Goal: Transaction & Acquisition: Download file/media

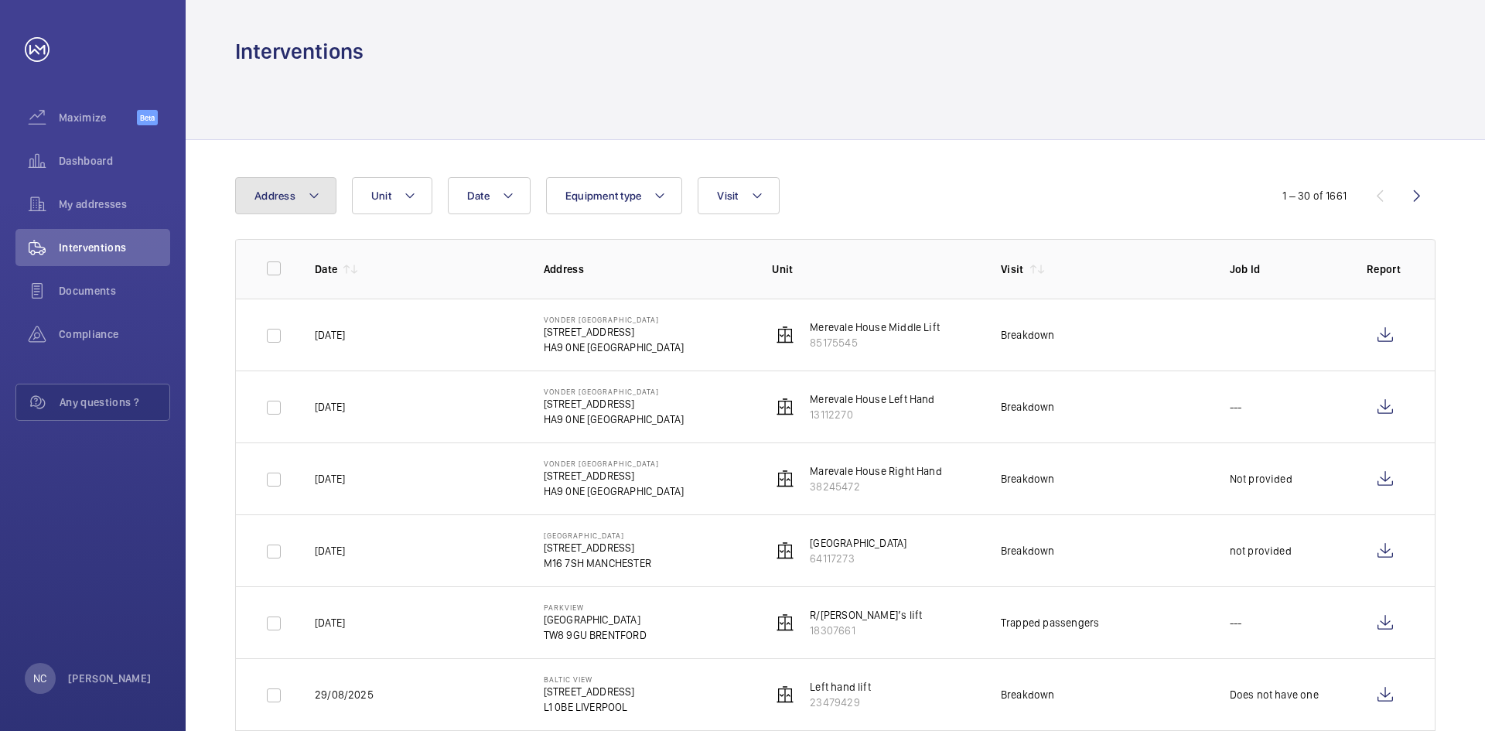
click at [300, 193] on button "Address" at bounding box center [285, 195] width 101 height 37
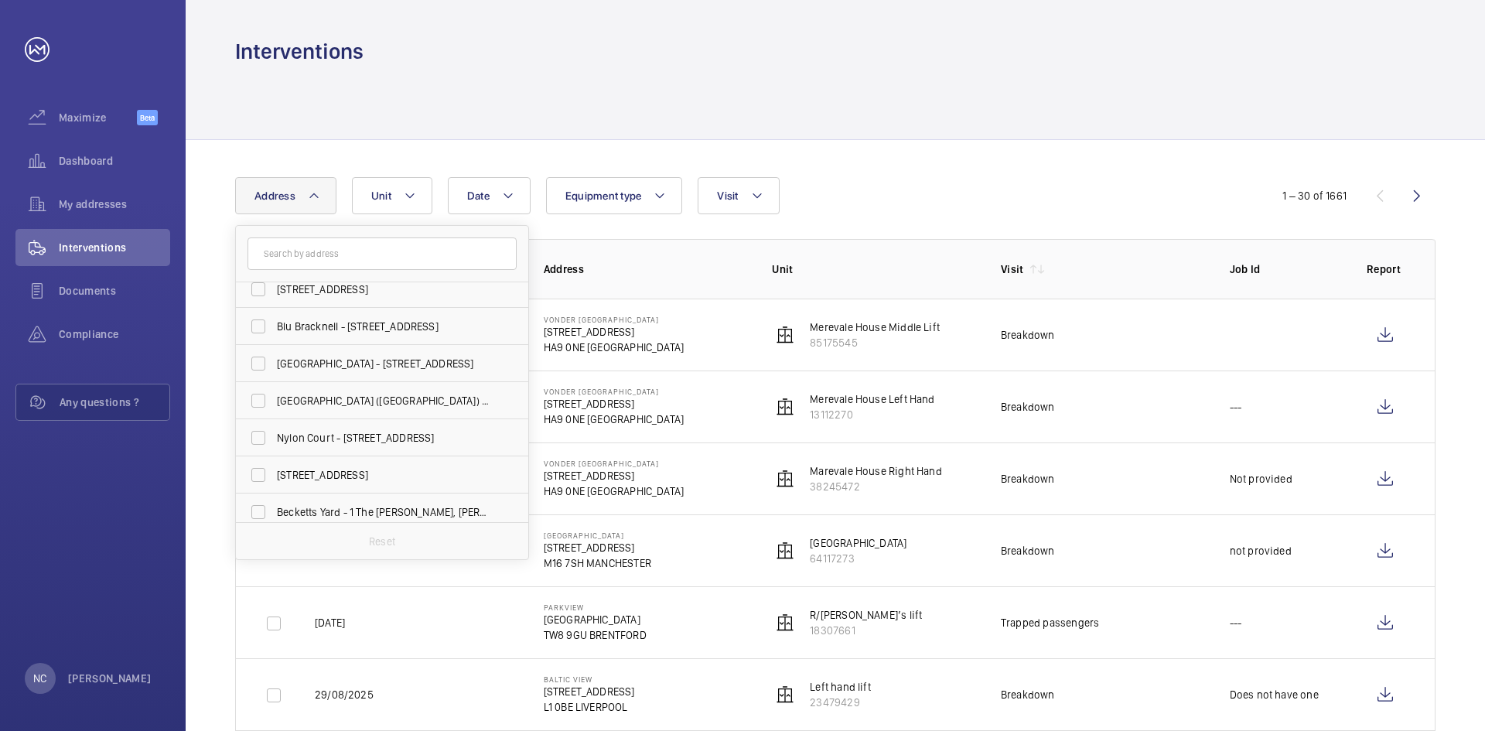
scroll to position [387, 0]
click at [305, 364] on span "[GEOGRAPHIC_DATA] - [STREET_ADDRESS]" at bounding box center [383, 359] width 213 height 15
click at [274, 364] on input "[GEOGRAPHIC_DATA] - [STREET_ADDRESS]" at bounding box center [258, 359] width 31 height 31
checkbox input "true"
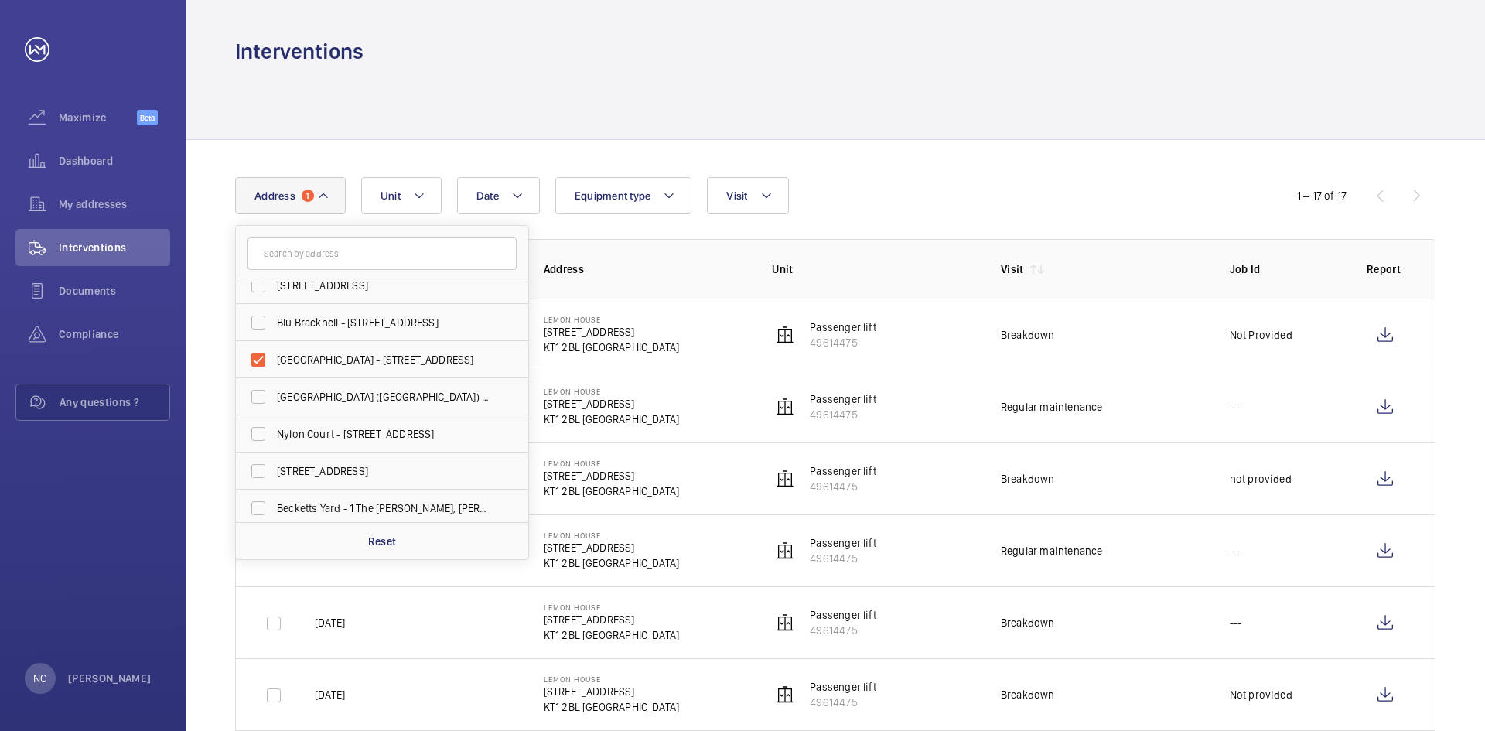
click at [842, 213] on div "Date Address [STREET_ADDRESS][PERSON_NAME] Chapel House Apartments - [GEOGRAPHI…" at bounding box center [742, 195] width 1015 height 37
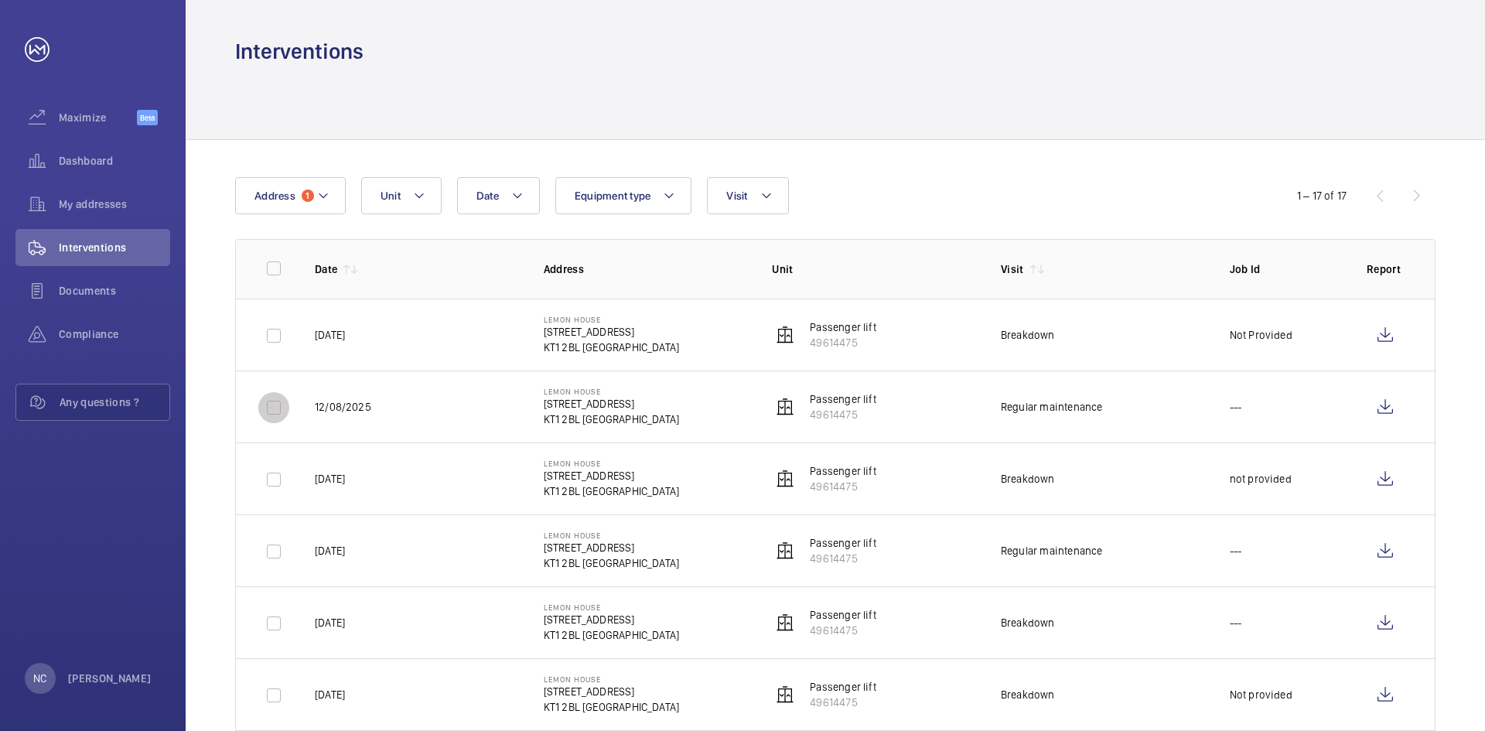
click at [277, 405] on input "checkbox" at bounding box center [273, 407] width 31 height 31
checkbox input "true"
click at [269, 552] on input "checkbox" at bounding box center [273, 551] width 31 height 31
checkbox input "true"
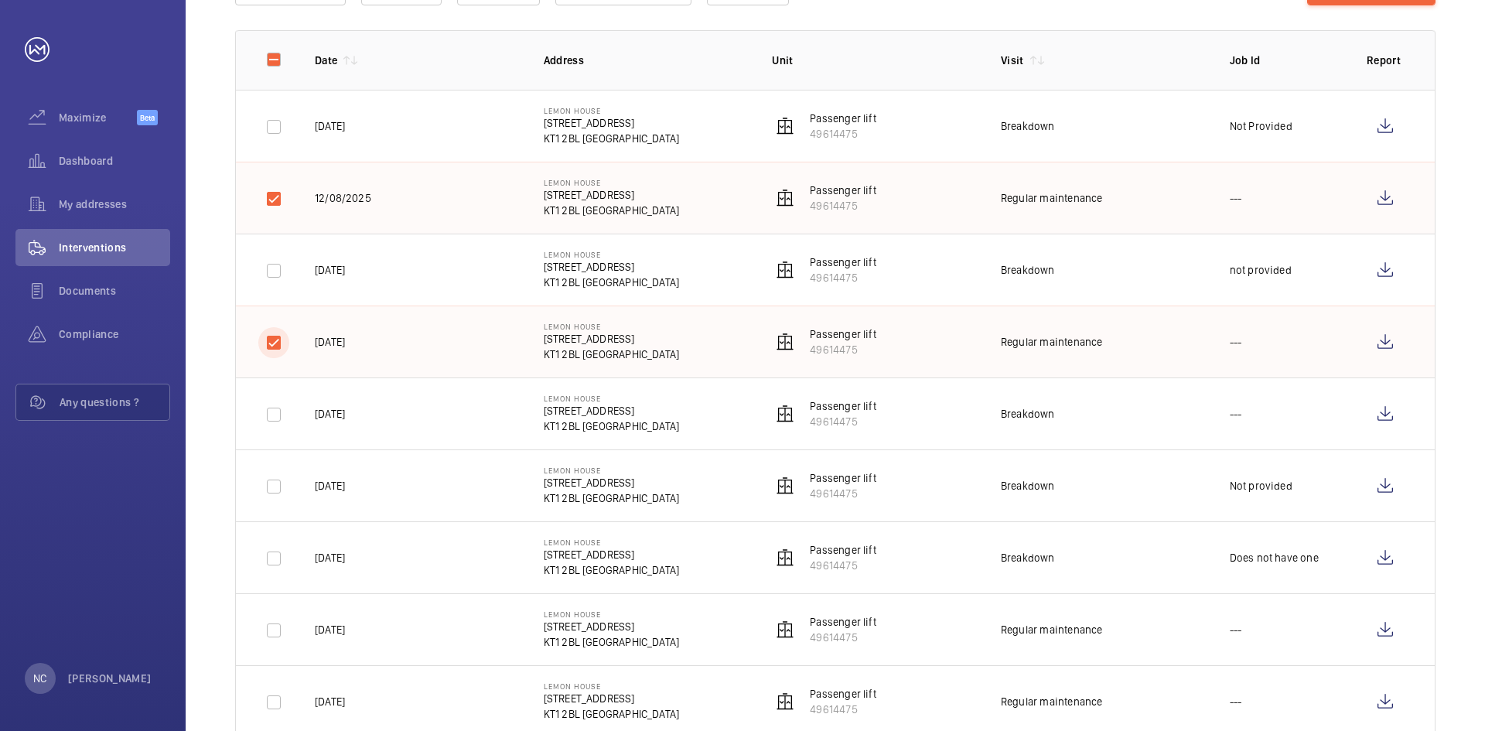
scroll to position [309, 0]
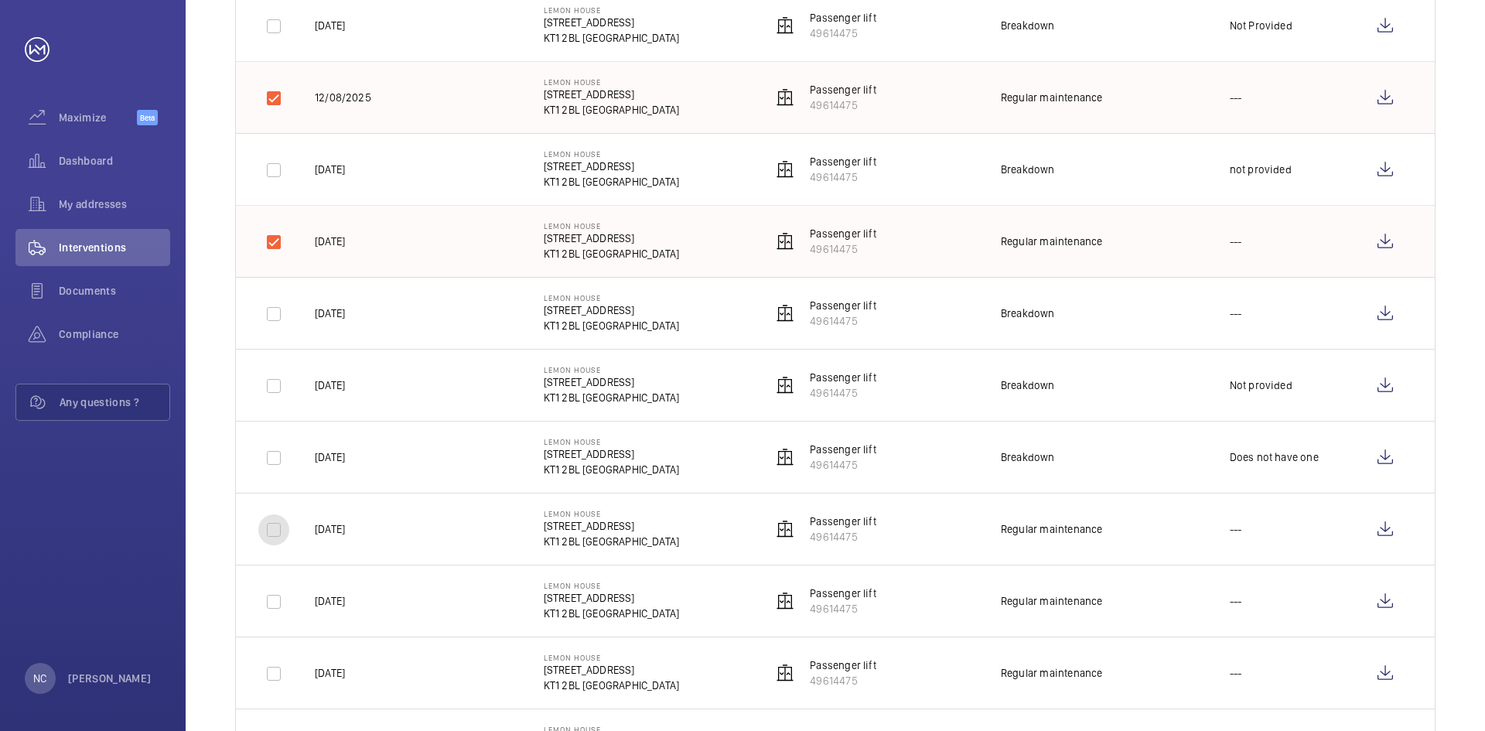
click at [268, 528] on input "checkbox" at bounding box center [273, 530] width 31 height 31
checkbox input "true"
click at [269, 604] on input "checkbox" at bounding box center [273, 601] width 31 height 31
checkbox input "true"
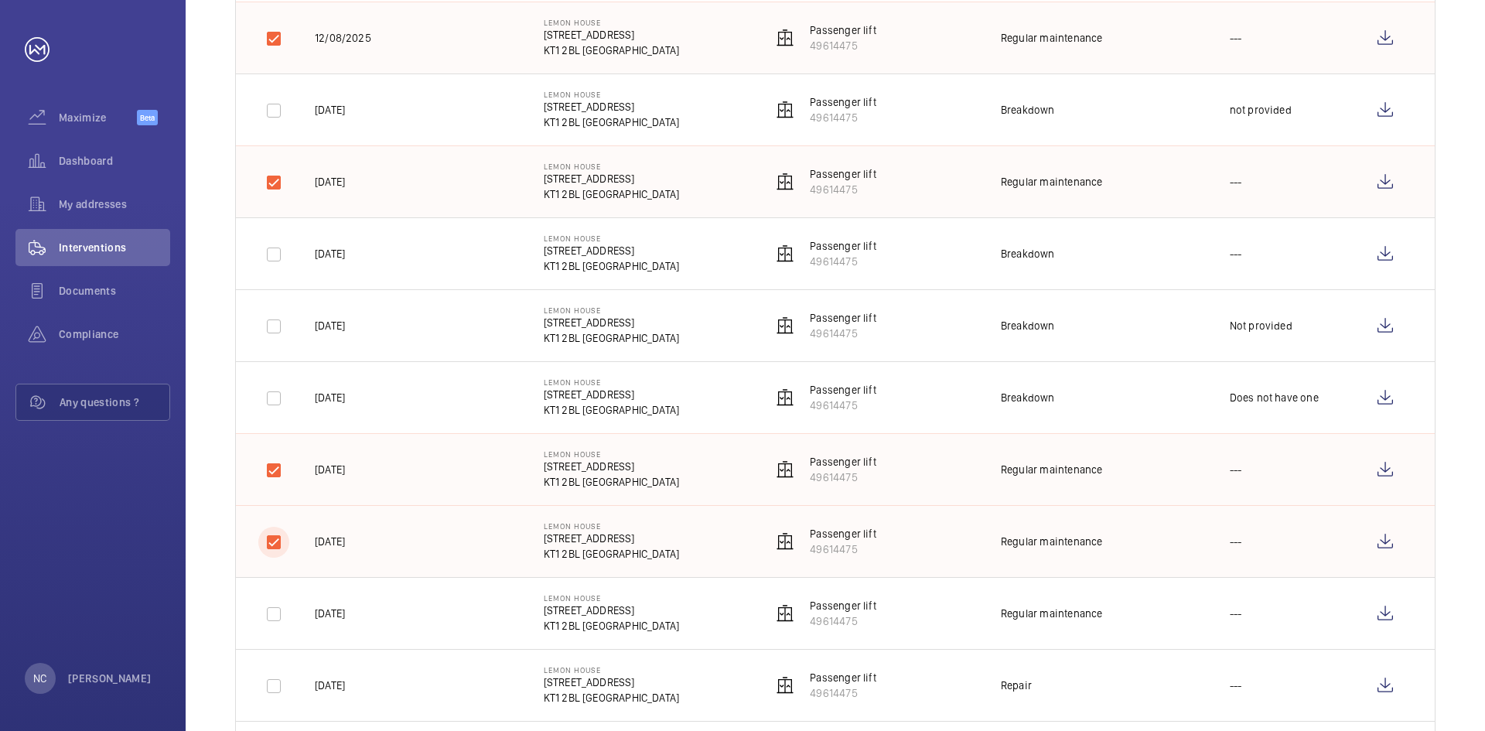
scroll to position [387, 0]
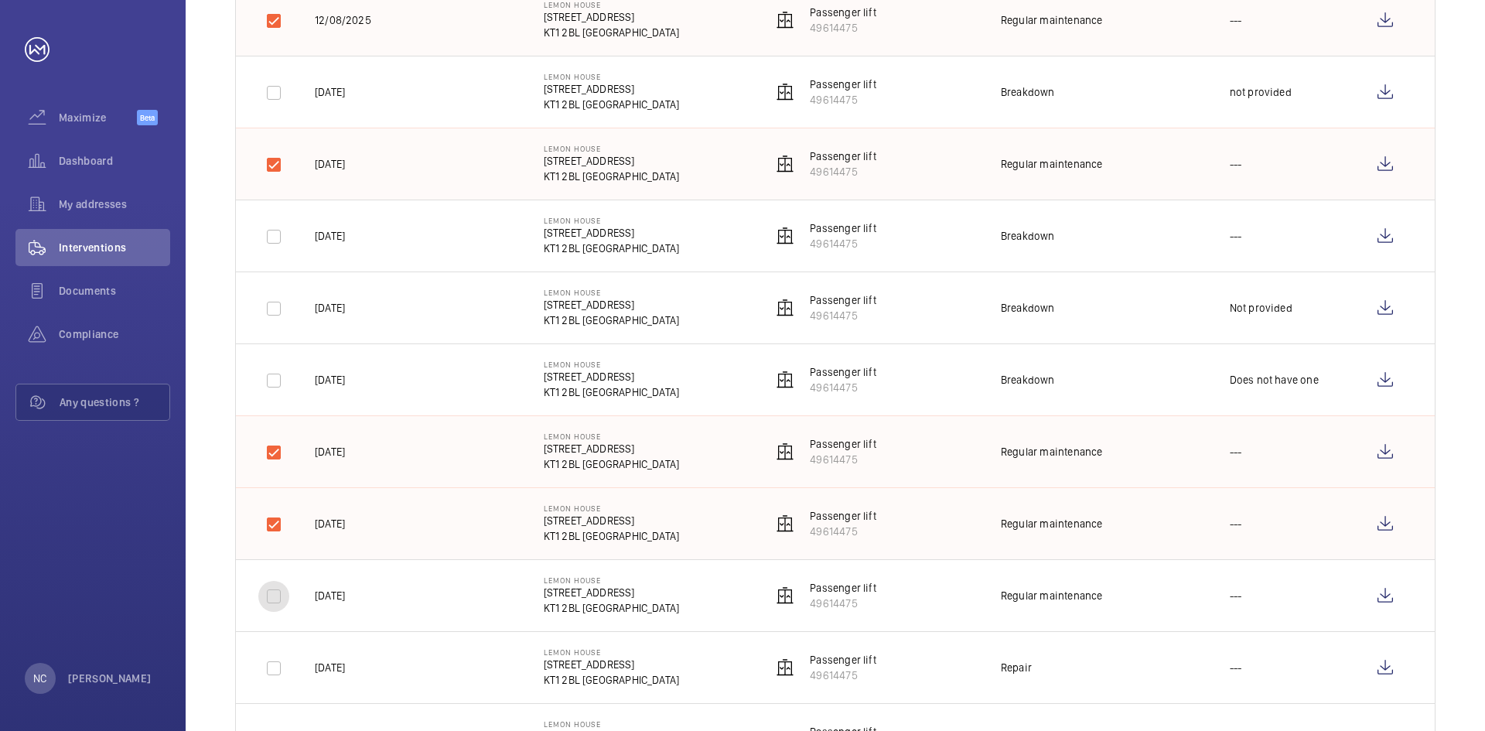
click at [270, 600] on input "checkbox" at bounding box center [273, 596] width 31 height 31
checkbox input "true"
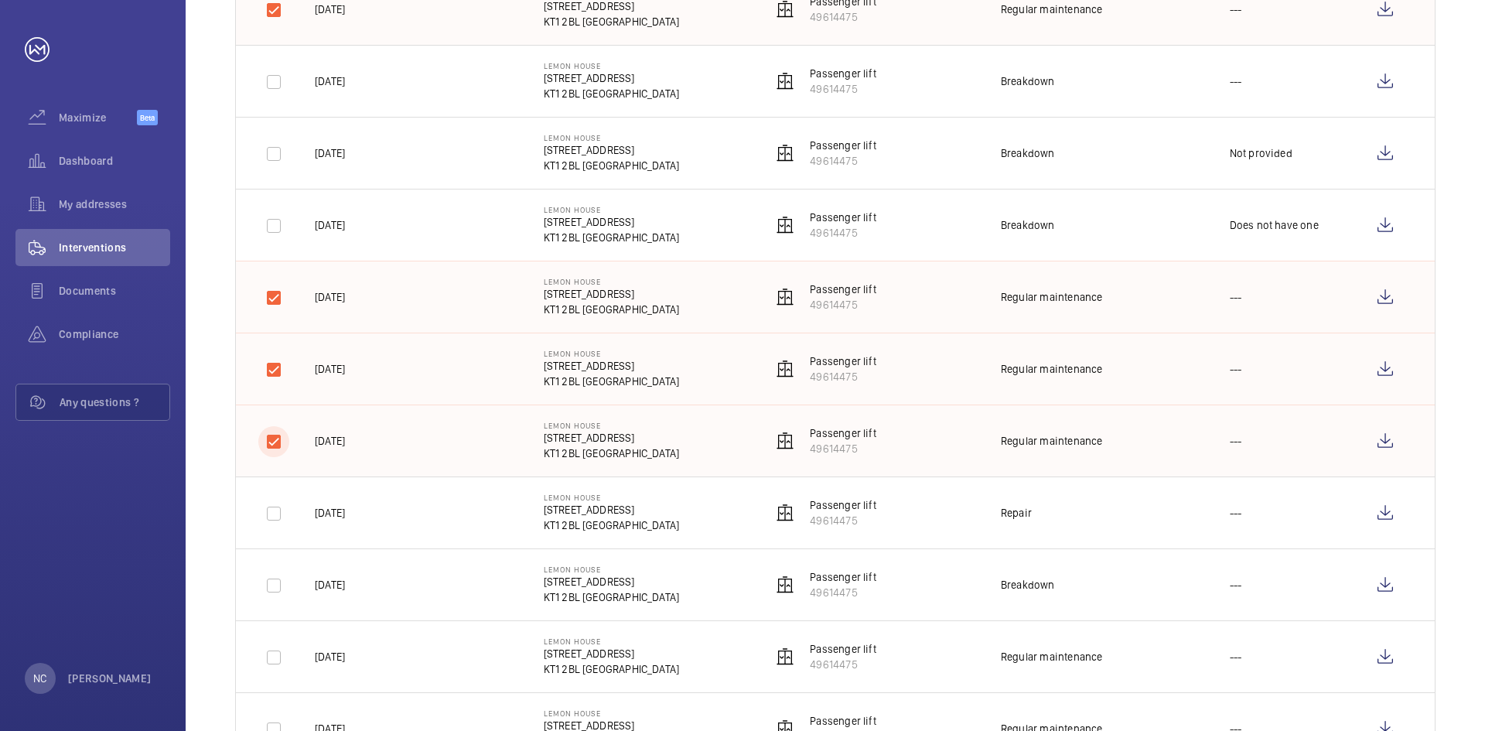
scroll to position [619, 0]
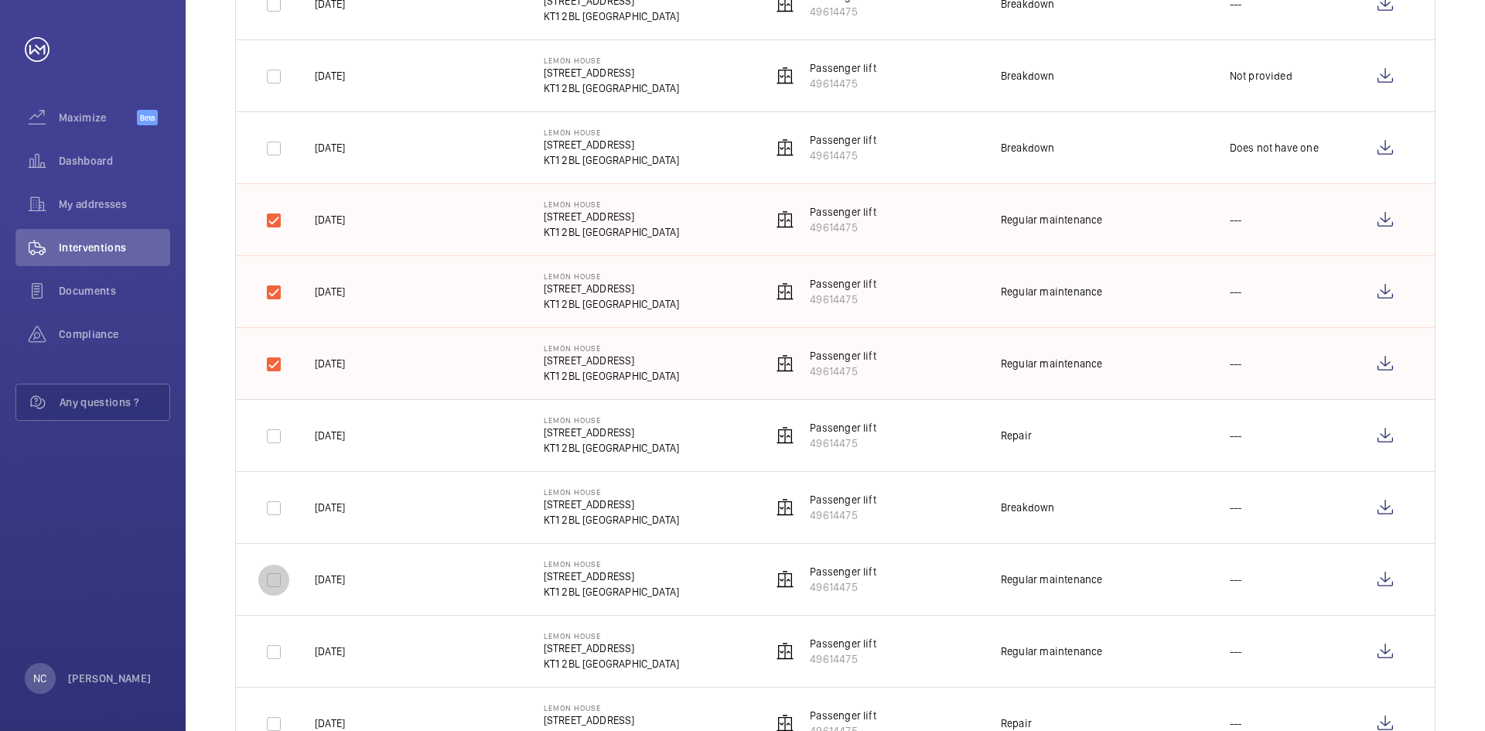
click at [277, 579] on input "checkbox" at bounding box center [273, 580] width 31 height 31
checkbox input "true"
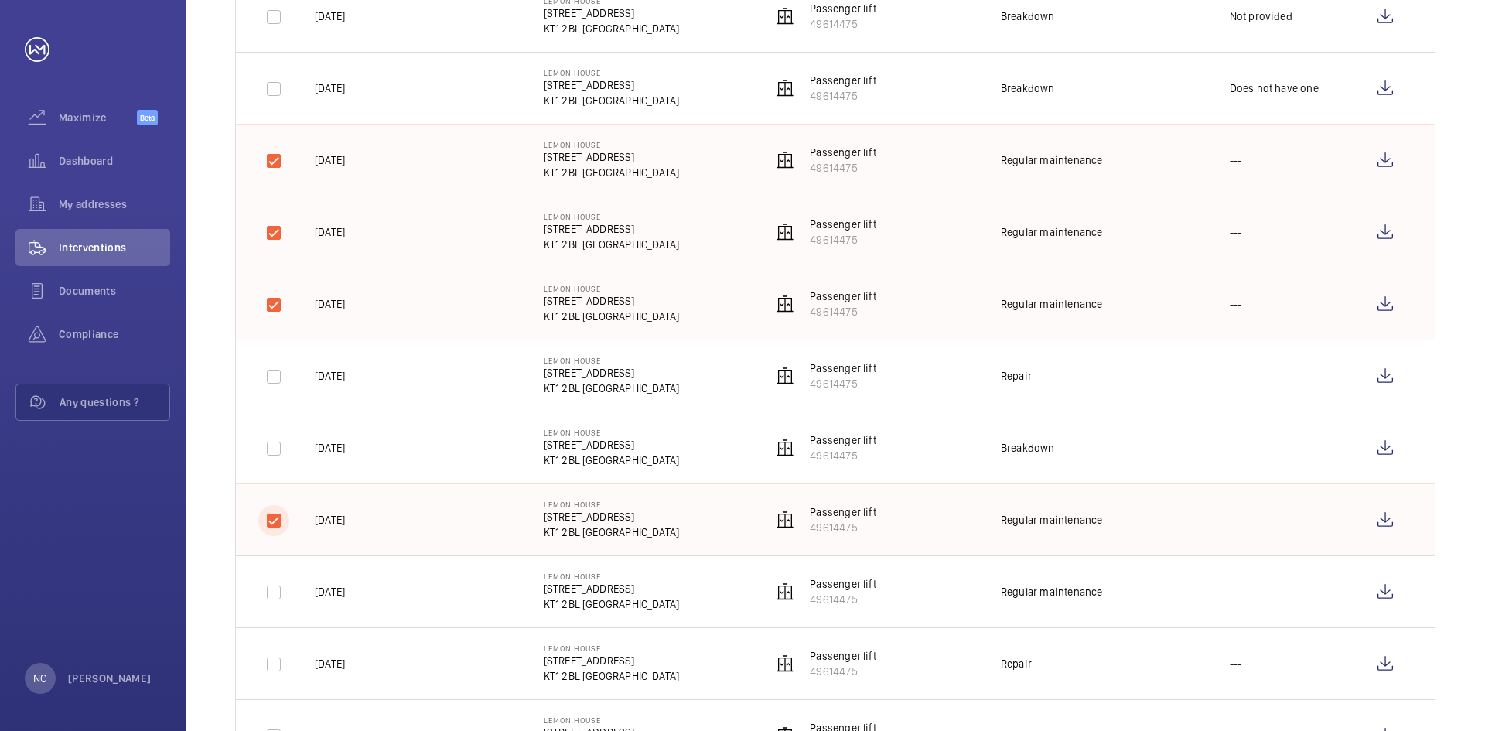
scroll to position [774, 0]
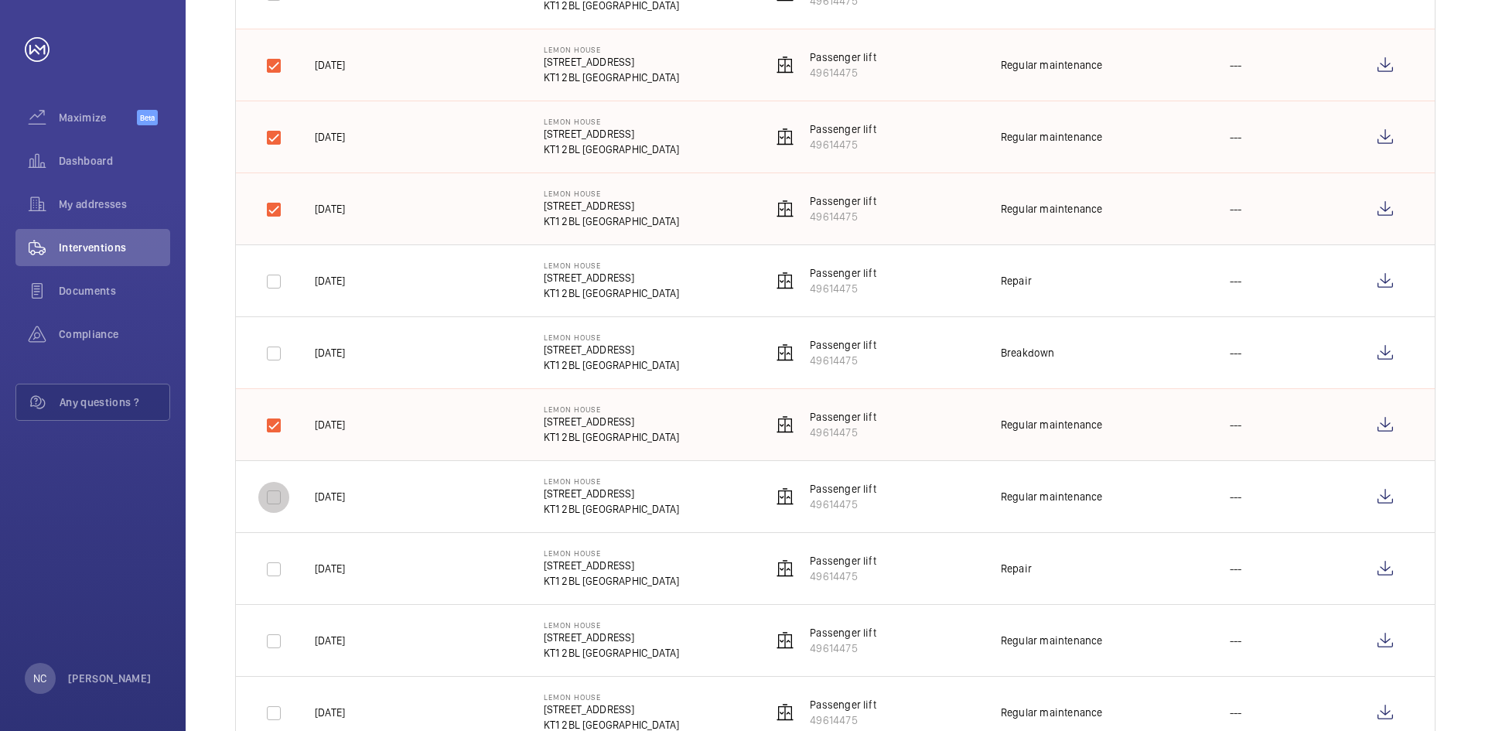
click at [272, 498] on input "checkbox" at bounding box center [273, 497] width 31 height 31
checkbox input "true"
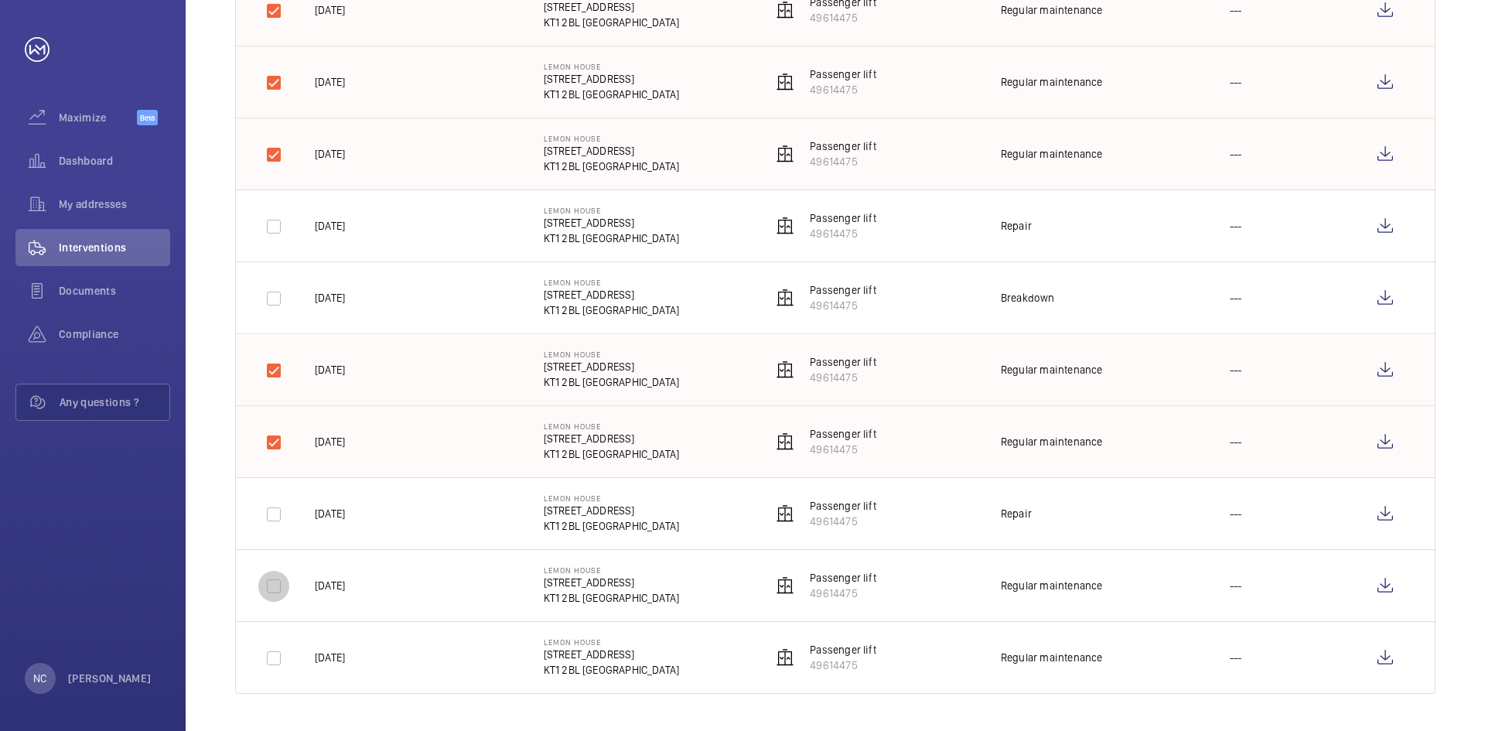
click at [278, 583] on input "checkbox" at bounding box center [273, 586] width 31 height 31
checkbox input "true"
click at [274, 662] on input "checkbox" at bounding box center [273, 658] width 31 height 31
checkbox input "true"
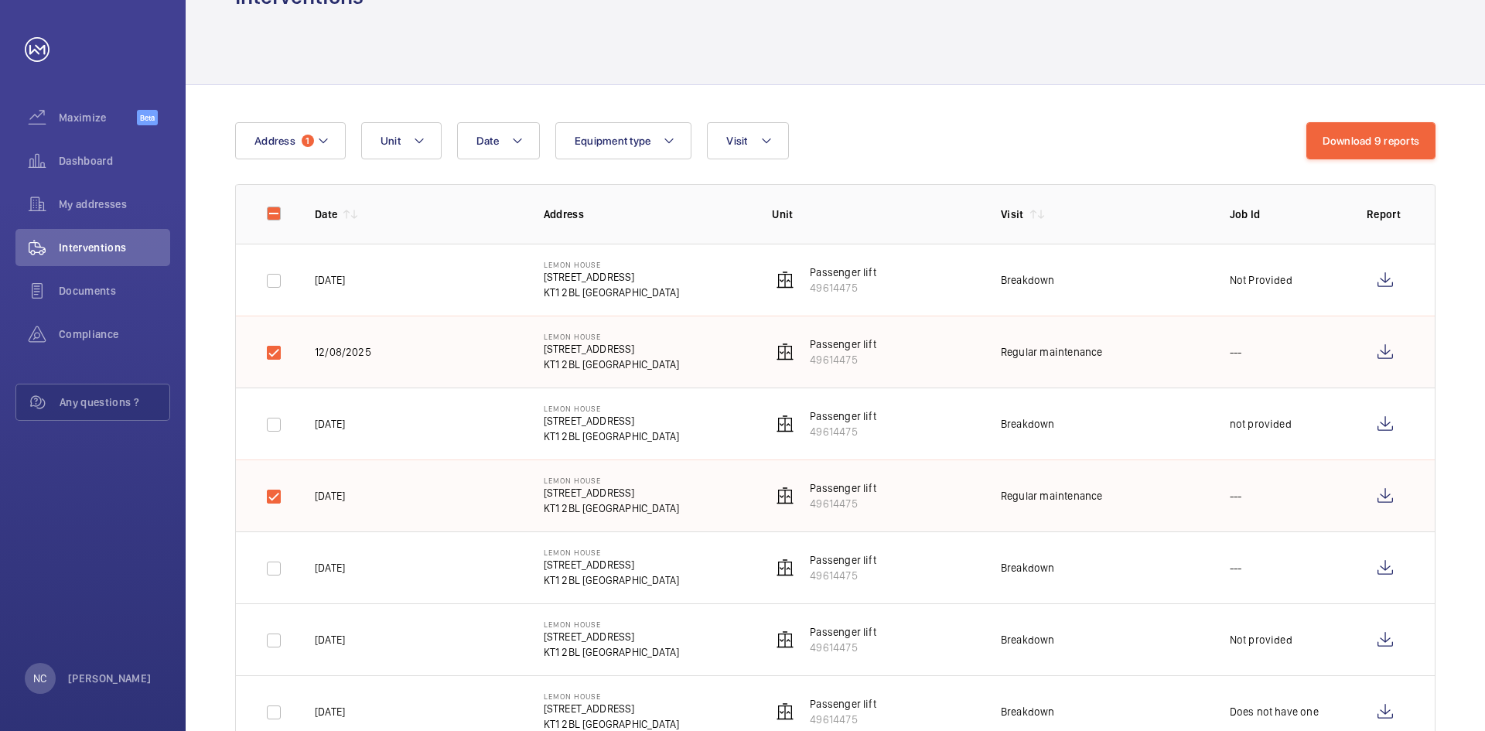
scroll to position [0, 0]
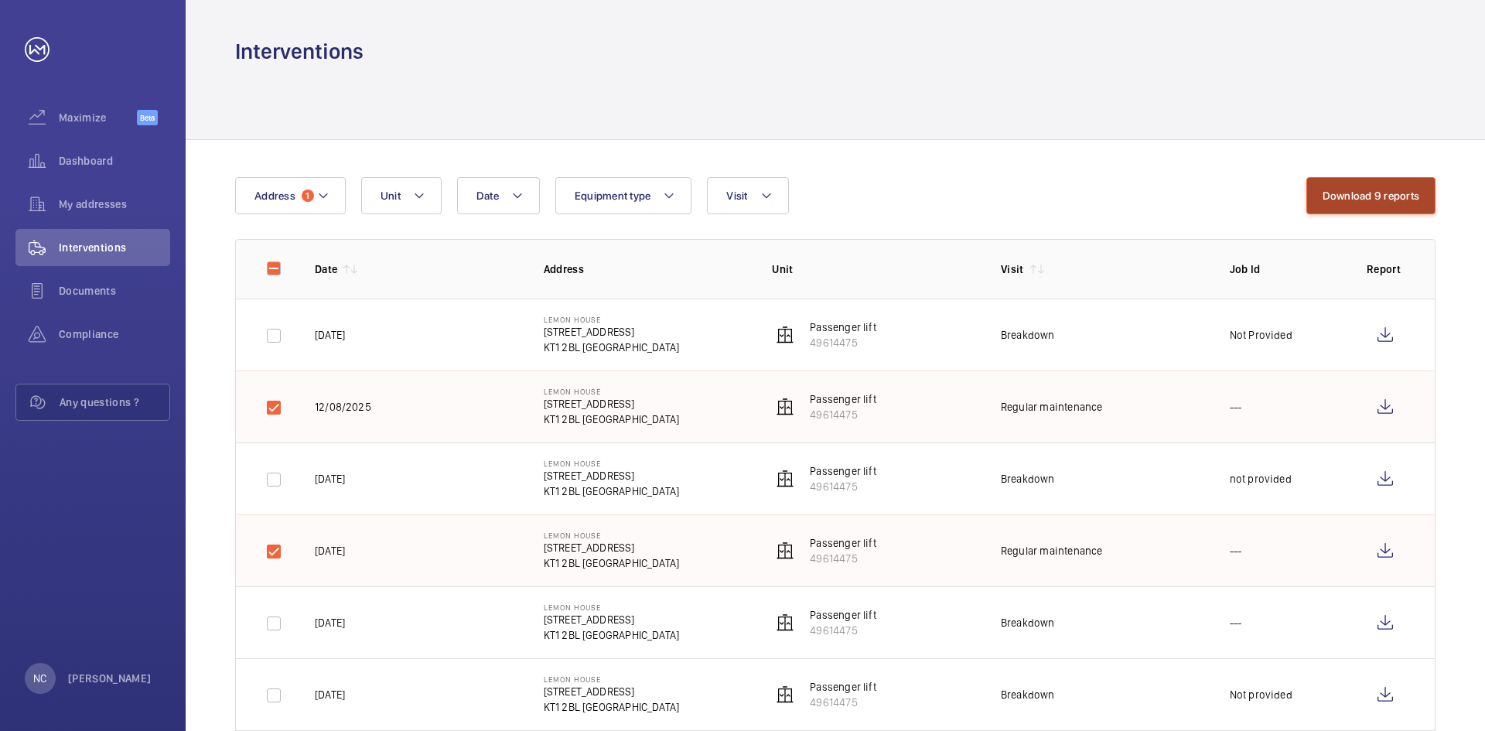
click at [1385, 203] on button "Download 9 reports" at bounding box center [1372, 195] width 130 height 37
